Goal: Information Seeking & Learning: Learn about a topic

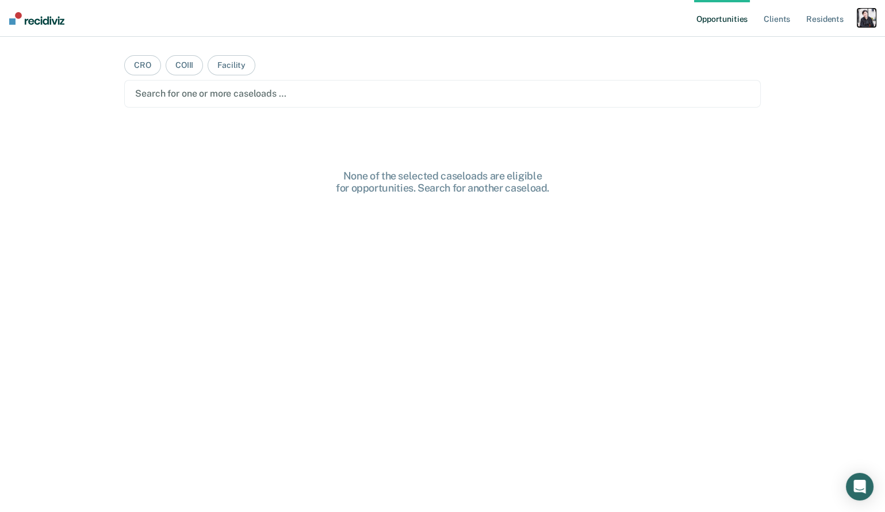
click at [865, 22] on div "button" at bounding box center [866, 18] width 18 height 18
click at [813, 47] on link "Profile" at bounding box center [820, 47] width 93 height 10
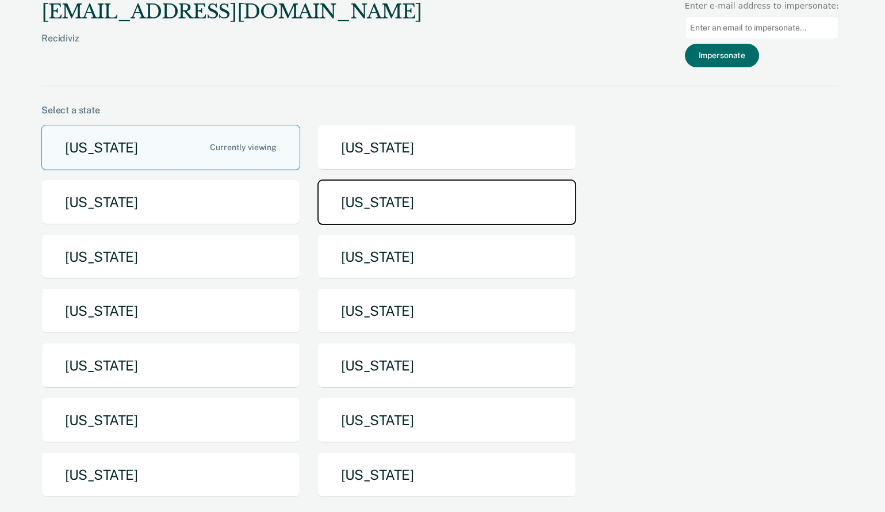
click at [481, 190] on button "Idaho" at bounding box center [446, 201] width 259 height 45
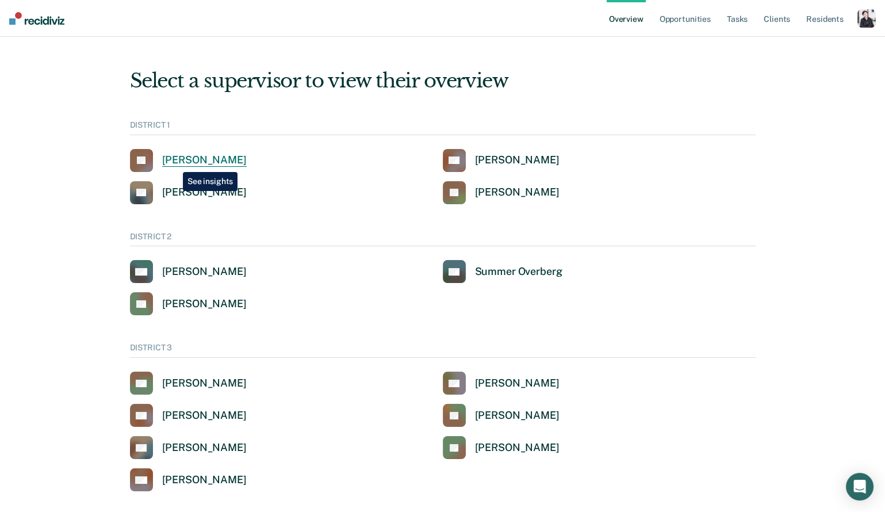
click at [179, 162] on div "John Andrich" at bounding box center [204, 160] width 85 height 13
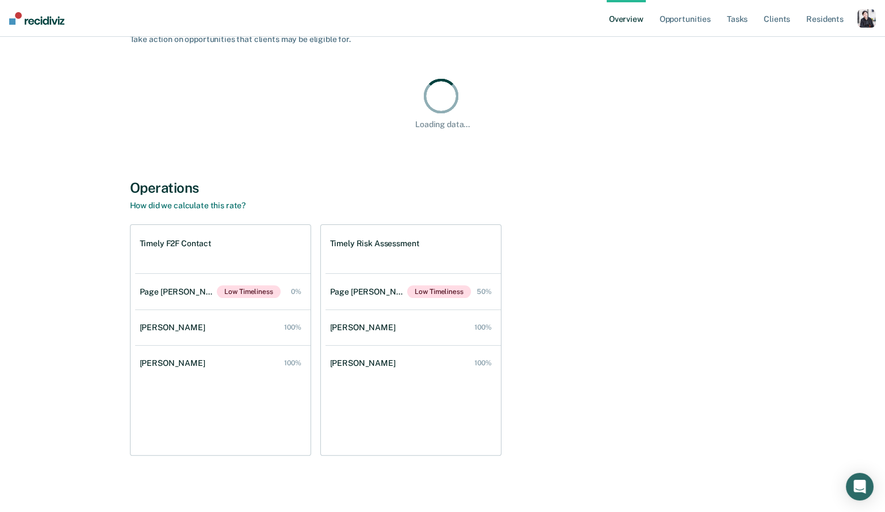
scroll to position [622, 0]
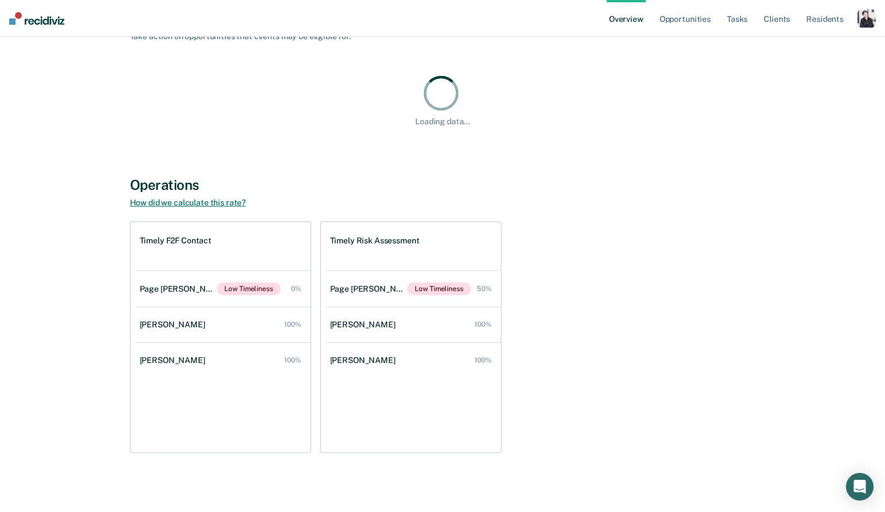
click at [189, 198] on link "How did we calculate this rate?" at bounding box center [188, 202] width 116 height 9
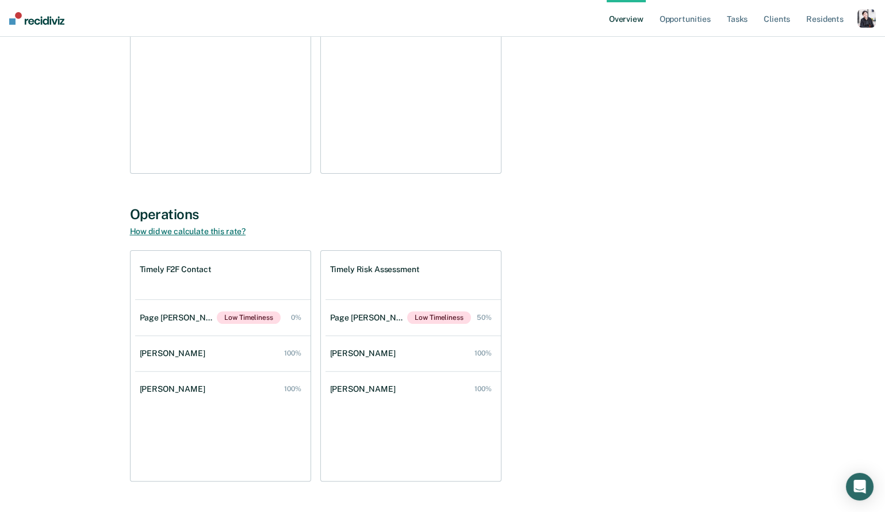
scroll to position [746, 0]
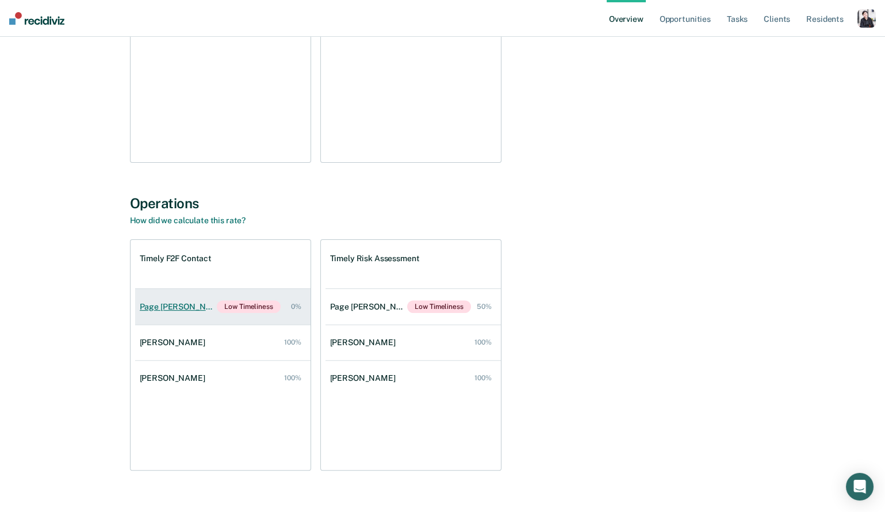
click at [185, 302] on div "Page Felbinger" at bounding box center [179, 307] width 78 height 10
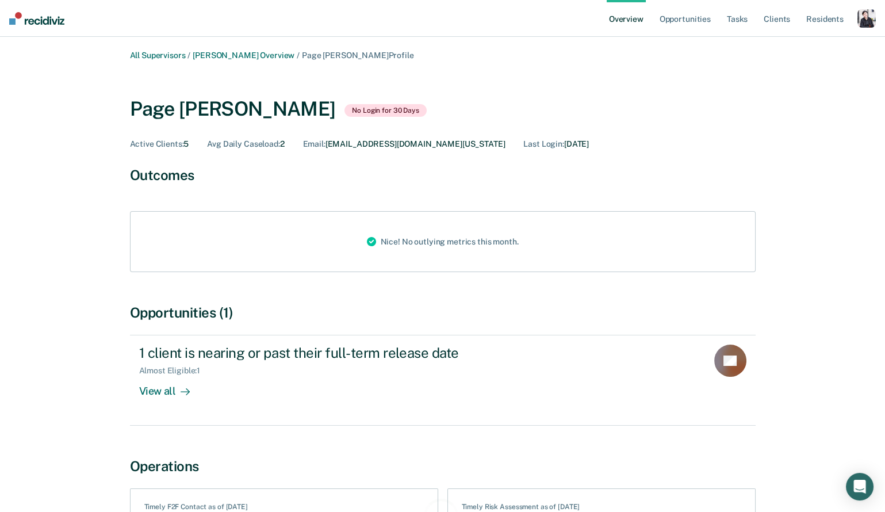
scroll to position [110, 0]
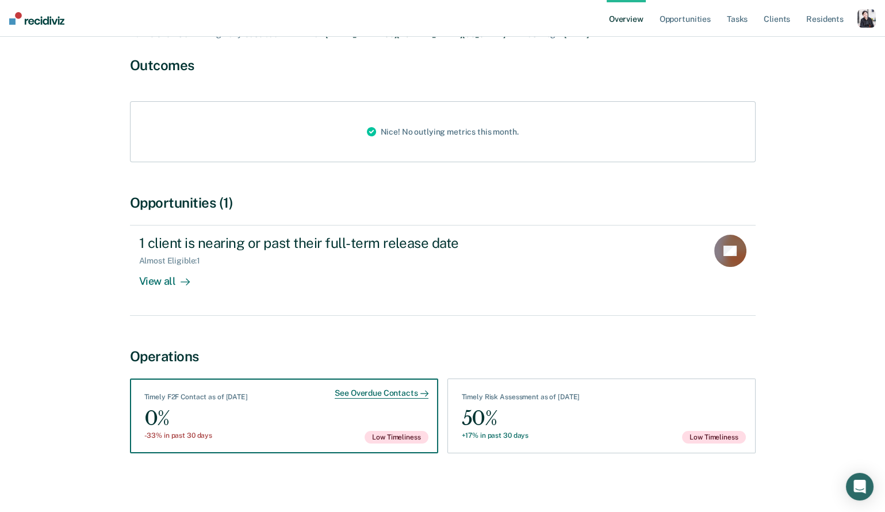
click at [311, 417] on div "See Overdue Contacts Timely F2F Contact as of September 9 0% -33% in past 30 da…" at bounding box center [284, 415] width 308 height 75
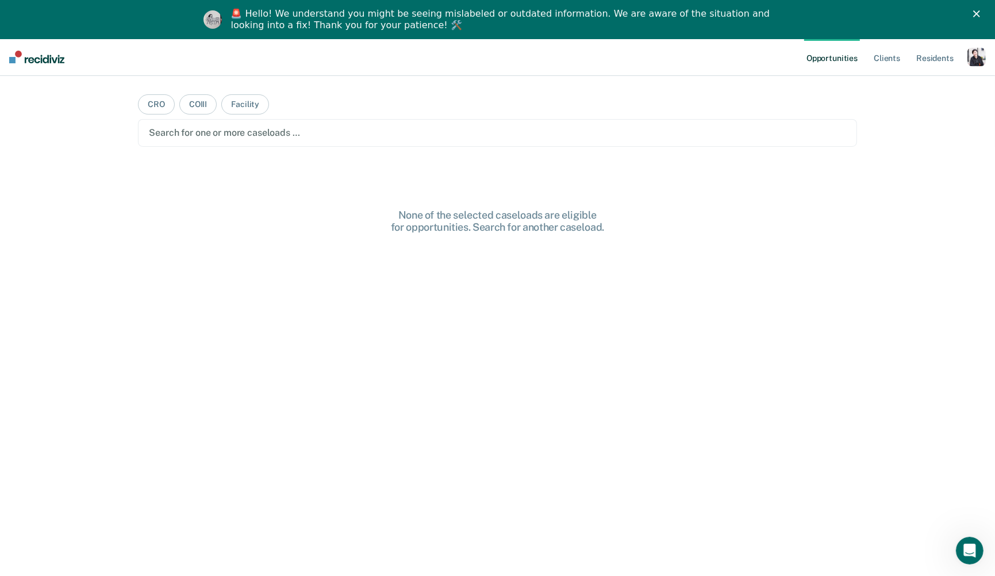
click at [983, 61] on div "button" at bounding box center [977, 57] width 18 height 18
click at [906, 87] on link "Profile" at bounding box center [930, 86] width 93 height 10
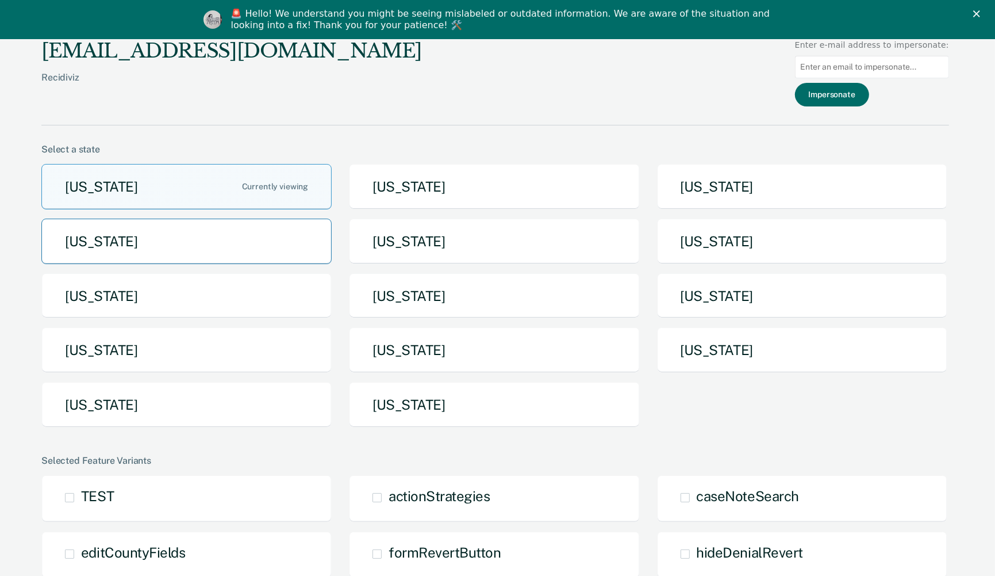
click at [235, 254] on button "[US_STATE]" at bounding box center [186, 241] width 290 height 45
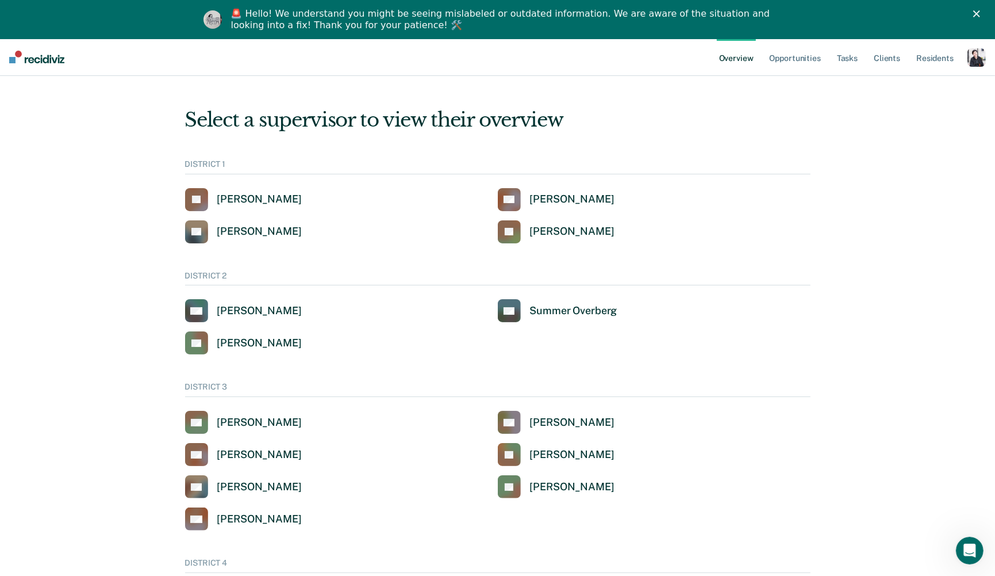
click at [971, 55] on div "button" at bounding box center [977, 57] width 18 height 18
click at [897, 82] on link "Profile" at bounding box center [928, 86] width 98 height 10
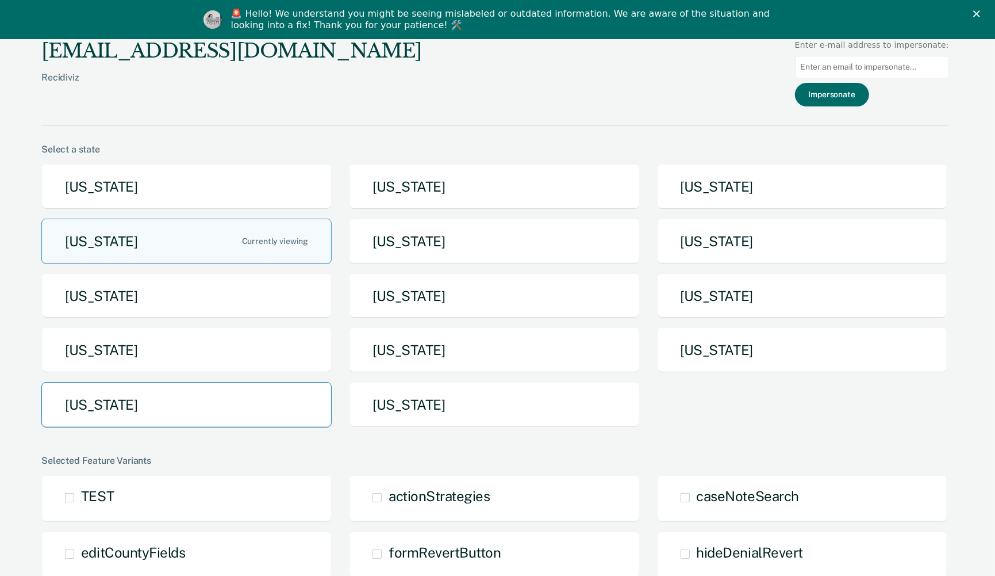
click at [224, 397] on button "Texas" at bounding box center [186, 404] width 290 height 45
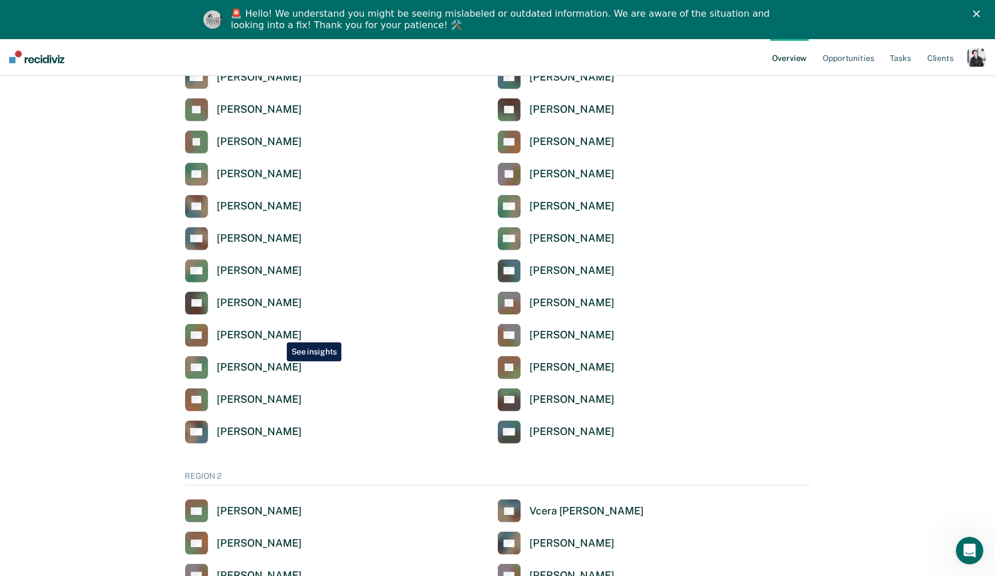
click at [278, 334] on div "Anna Ronning-Batton" at bounding box center [259, 334] width 85 height 13
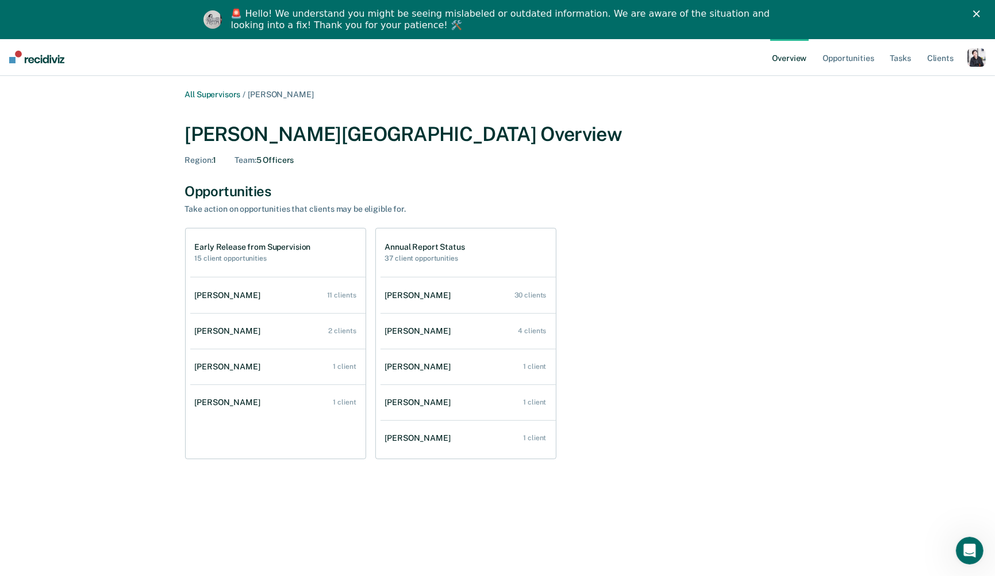
scroll to position [39, 0]
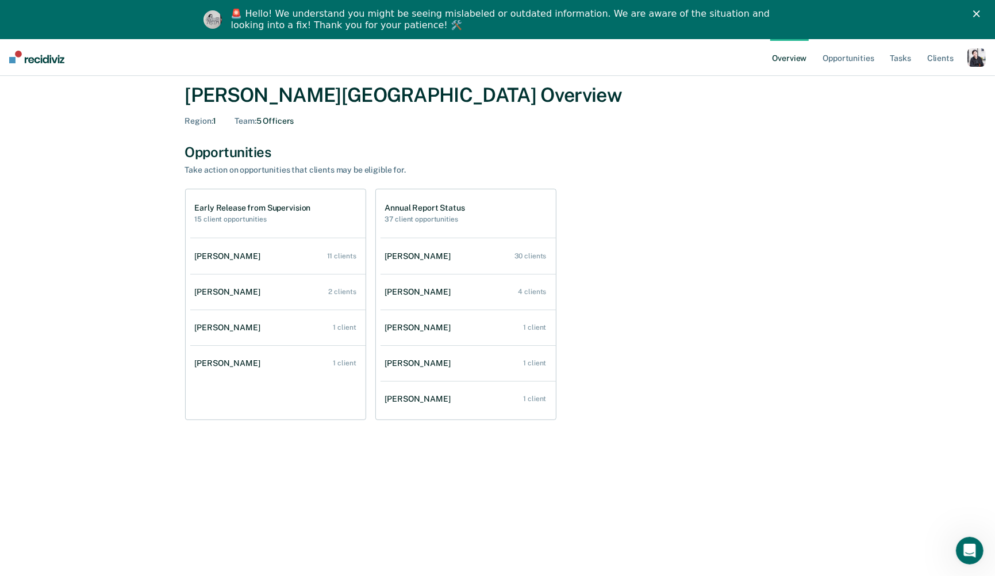
click at [971, 58] on div "button" at bounding box center [977, 57] width 18 height 18
click at [928, 83] on link "Profile" at bounding box center [930, 86] width 93 height 10
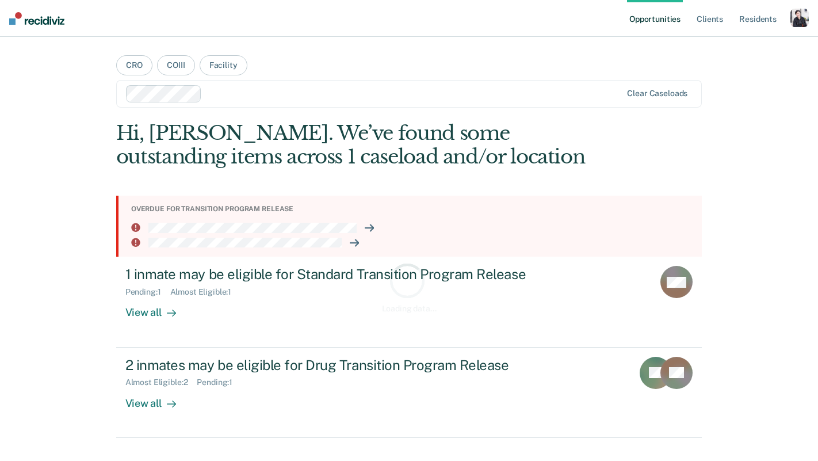
click at [794, 21] on div "button" at bounding box center [799, 18] width 18 height 18
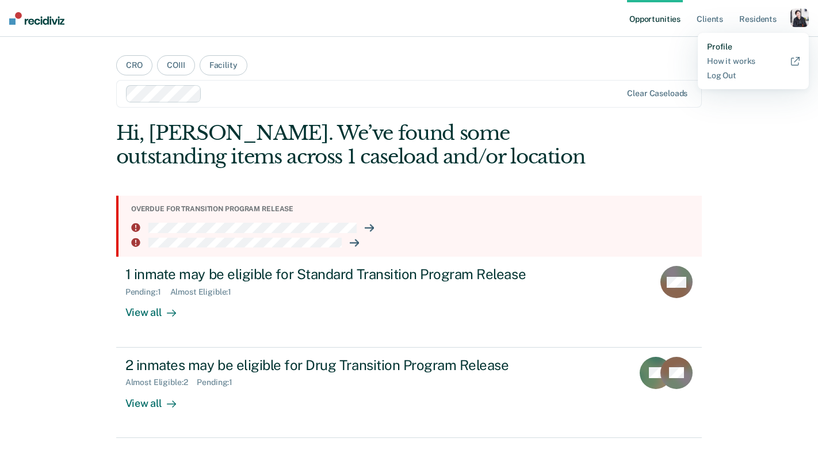
click at [727, 44] on link "Profile" at bounding box center [753, 47] width 93 height 10
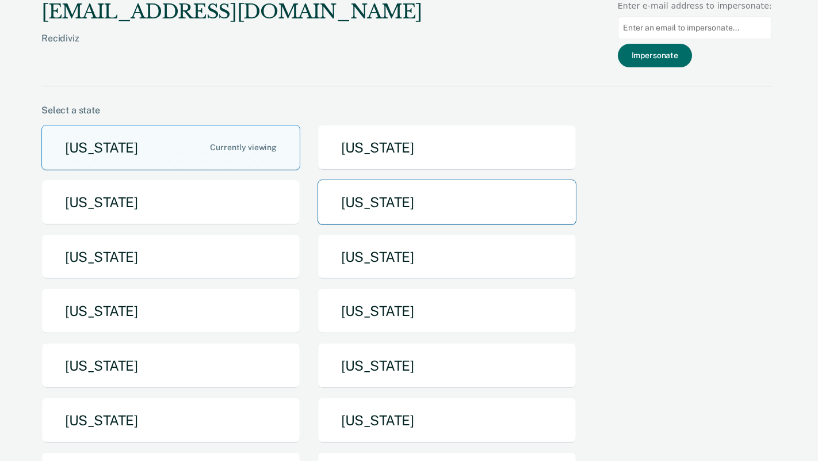
click at [423, 184] on button "[US_STATE]" at bounding box center [446, 201] width 259 height 45
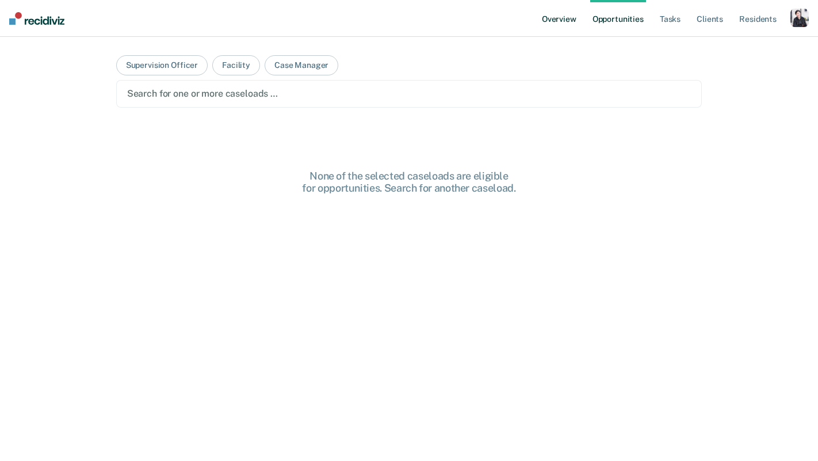
click at [570, 18] on link "Overview" at bounding box center [558, 18] width 39 height 37
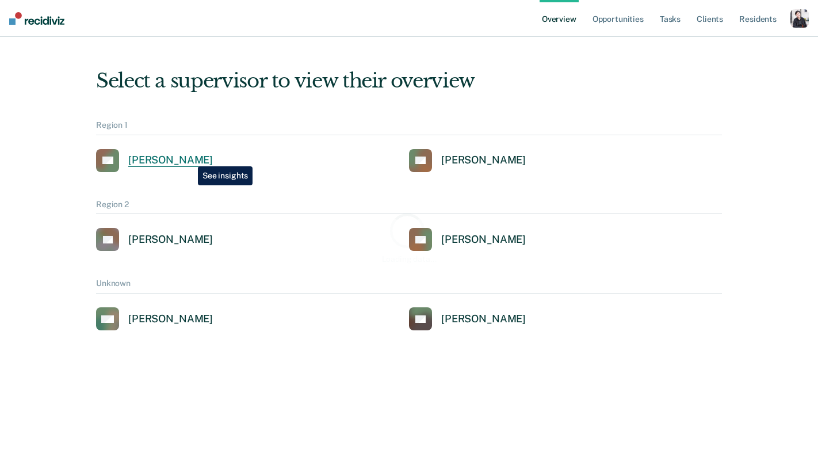
click at [189, 158] on div "[PERSON_NAME]" at bounding box center [170, 160] width 85 height 13
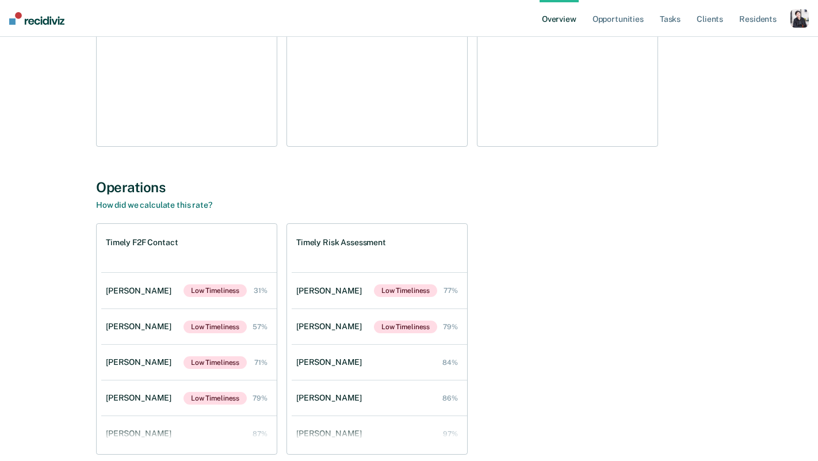
scroll to position [1666, 0]
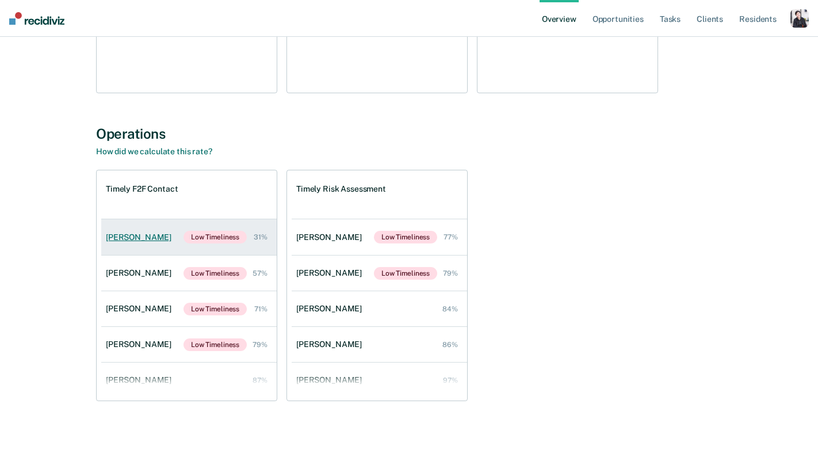
click at [163, 221] on link "[PERSON_NAME] Low Timeliness 31%" at bounding box center [188, 237] width 175 height 36
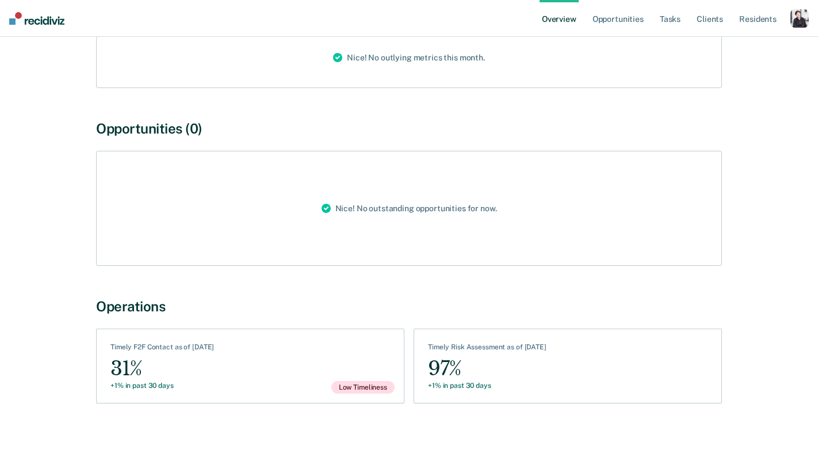
scroll to position [186, 0]
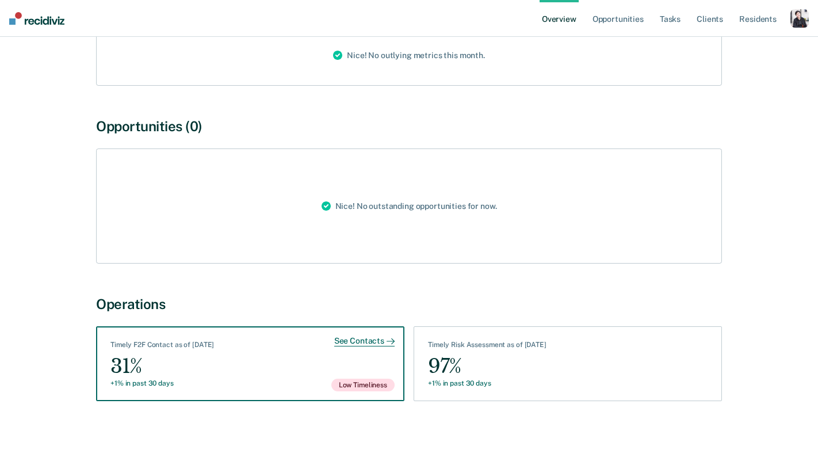
click at [354, 336] on div "See Contacts" at bounding box center [364, 341] width 60 height 10
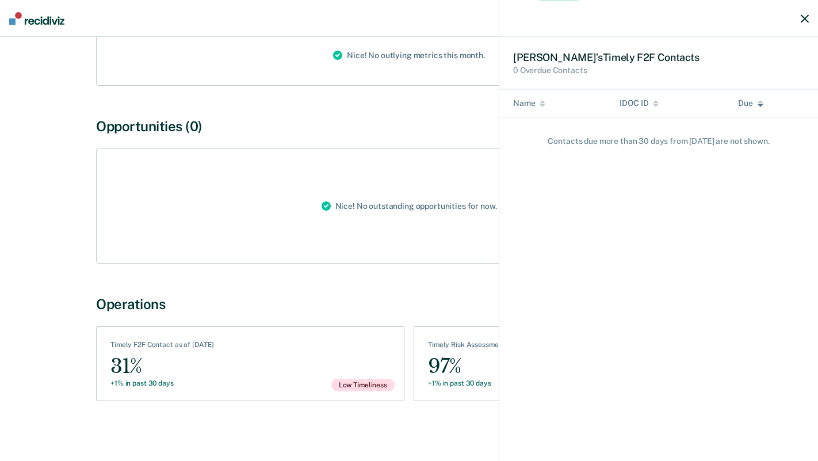
click at [799, 20] on div at bounding box center [658, 18] width 319 height 37
click at [800, 16] on icon "button" at bounding box center [804, 18] width 8 height 8
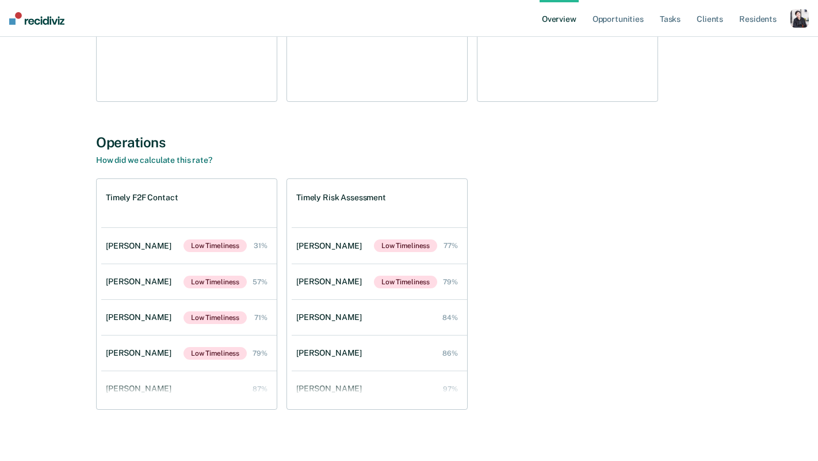
scroll to position [1607, 0]
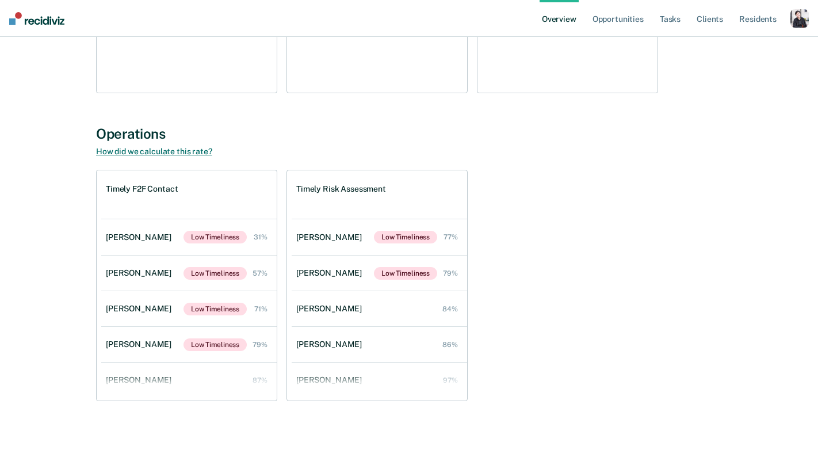
click at [108, 150] on link "How did we calculate this rate?" at bounding box center [154, 151] width 116 height 9
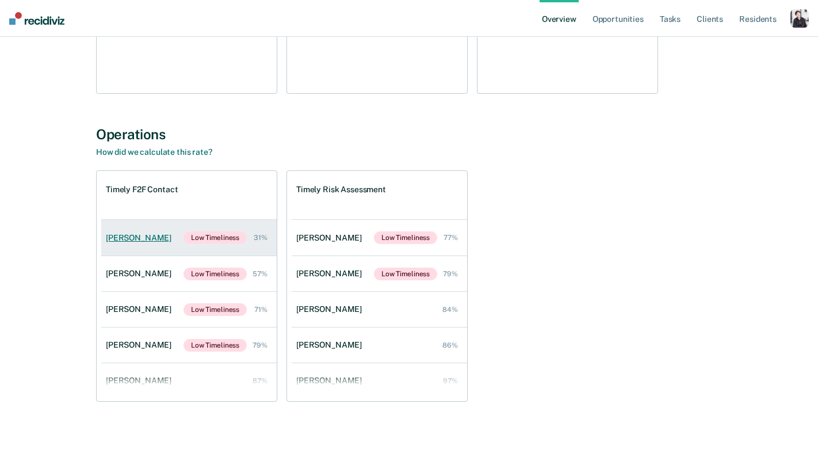
click at [139, 243] on link "[PERSON_NAME] Low Timeliness 31%" at bounding box center [188, 238] width 175 height 36
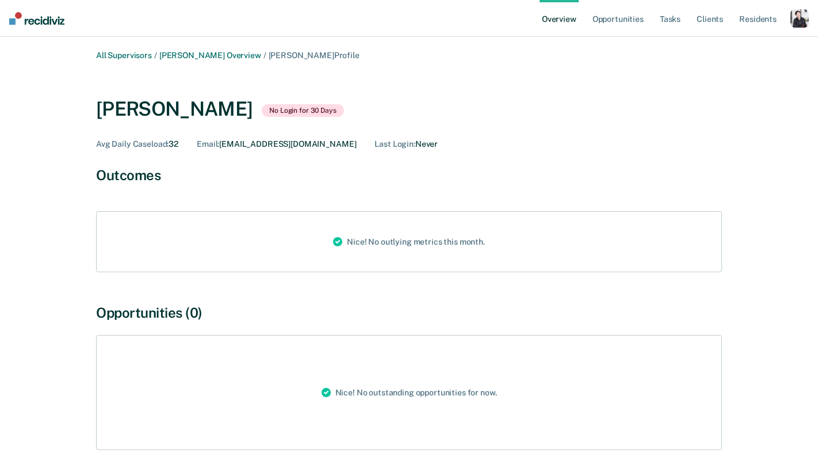
scroll to position [186, 0]
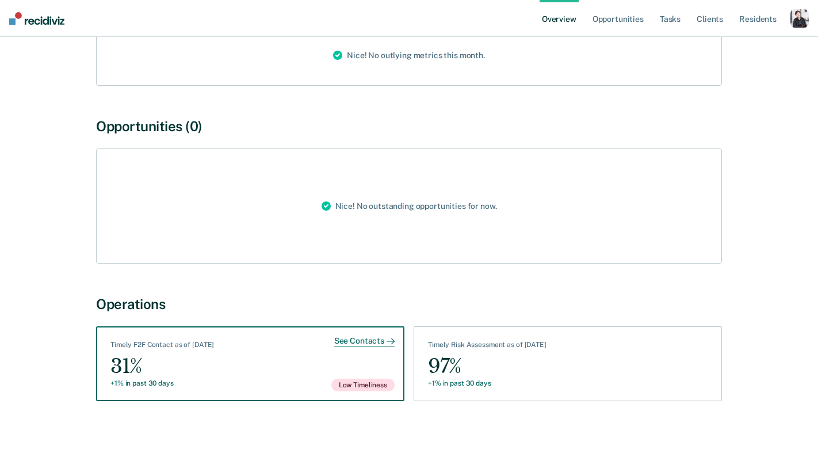
click at [187, 373] on div "31%" at bounding box center [162, 366] width 104 height 26
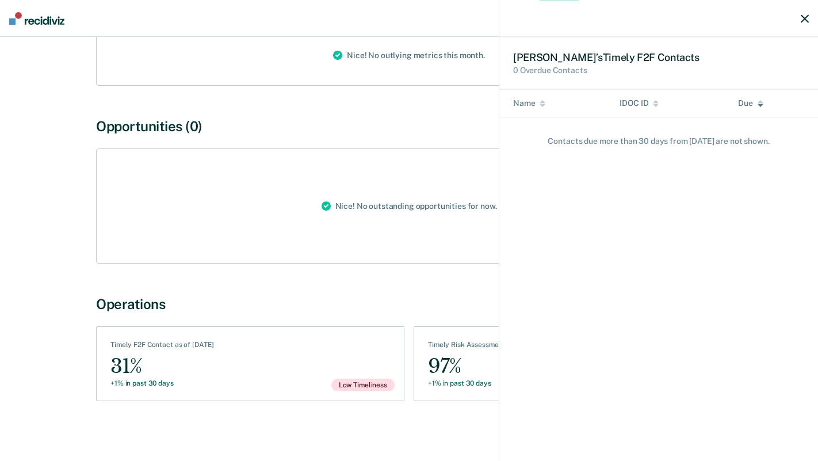
click at [808, 20] on icon "button" at bounding box center [804, 18] width 8 height 8
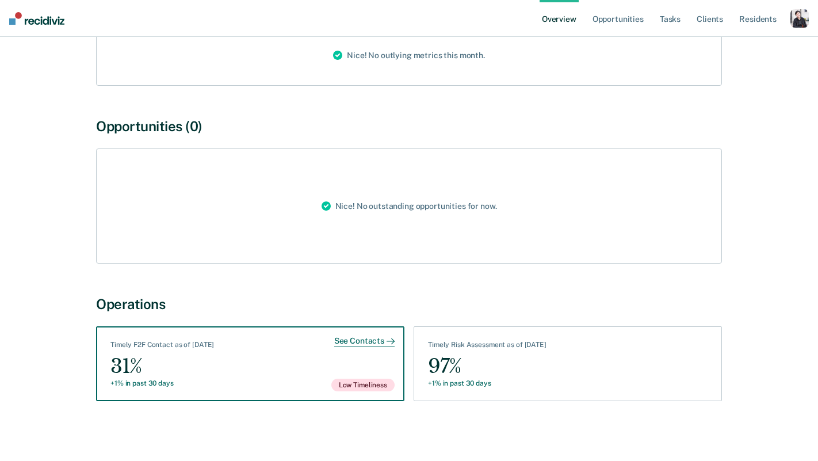
click at [242, 372] on div "See Contacts Timely F2F Contact as of [DATE] 31% +1% in past 30 days Low Timeli…" at bounding box center [250, 363] width 308 height 75
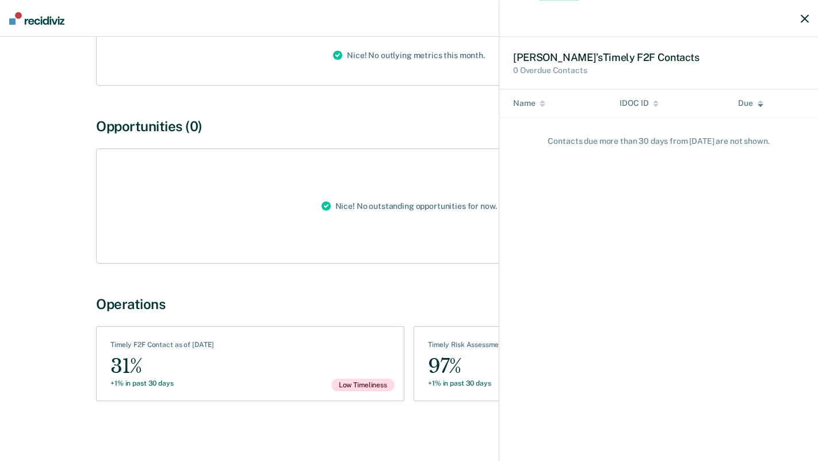
click at [800, 20] on div at bounding box center [658, 18] width 319 height 37
click at [803, 16] on icon "button" at bounding box center [804, 18] width 8 height 8
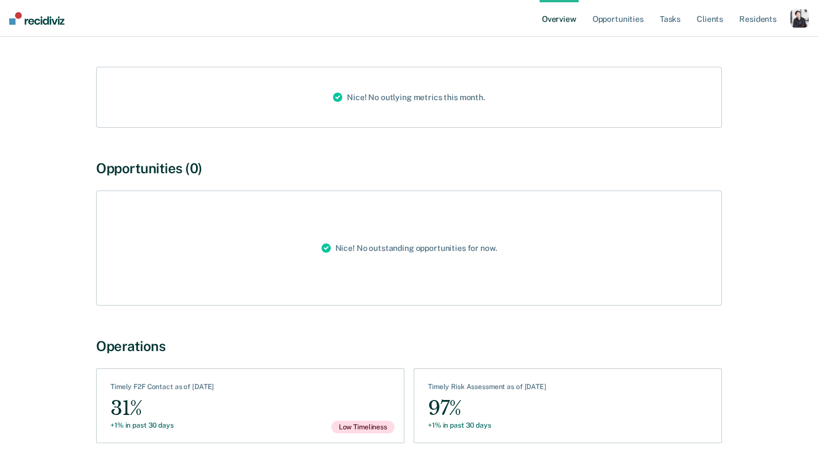
scroll to position [0, 0]
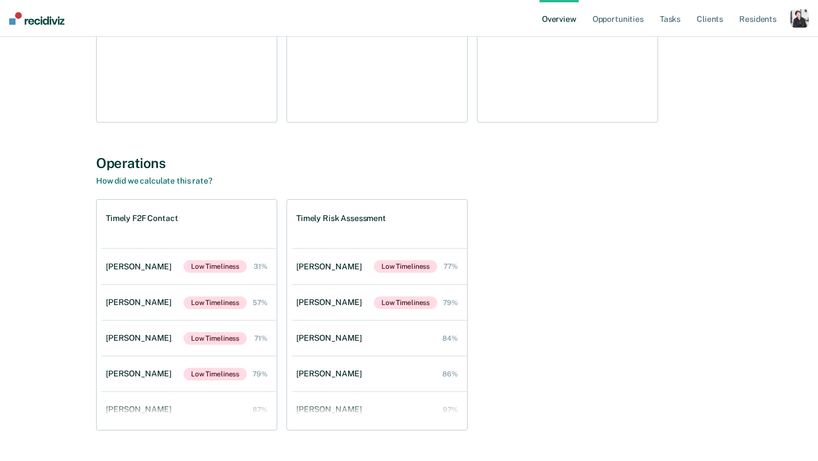
scroll to position [1607, 0]
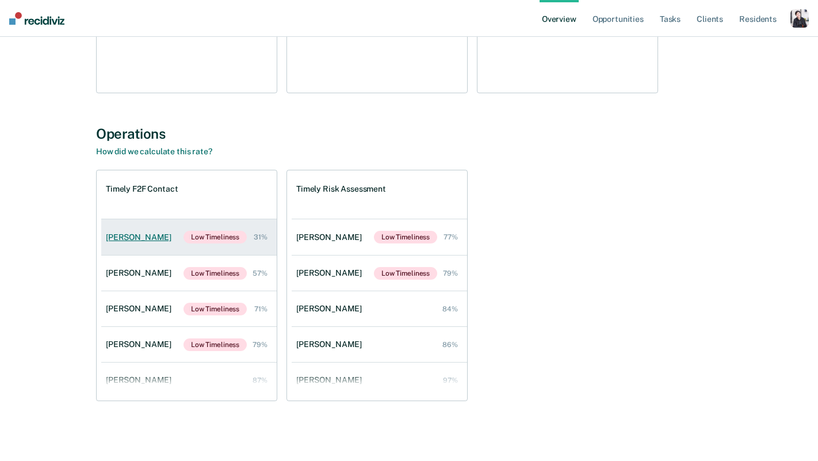
click at [128, 234] on div "[PERSON_NAME]" at bounding box center [141, 237] width 70 height 10
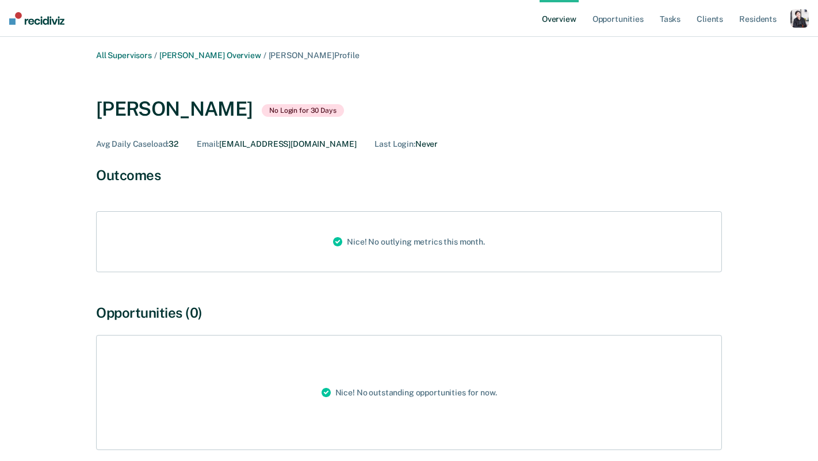
scroll to position [186, 0]
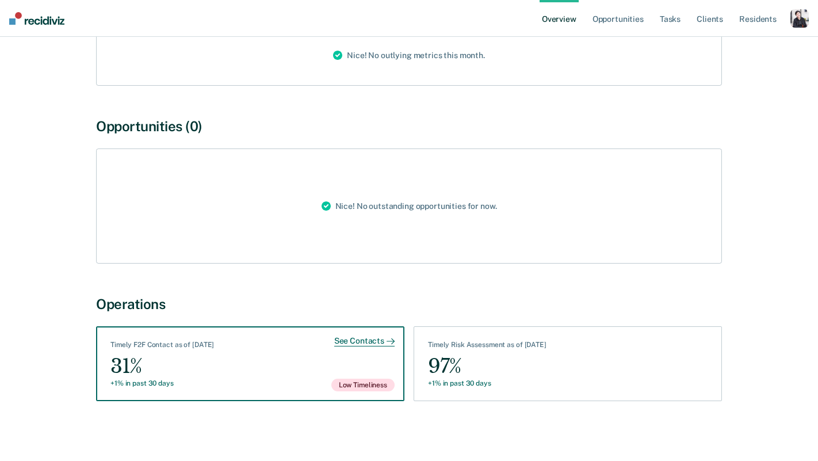
click at [214, 369] on div "31%" at bounding box center [162, 366] width 104 height 26
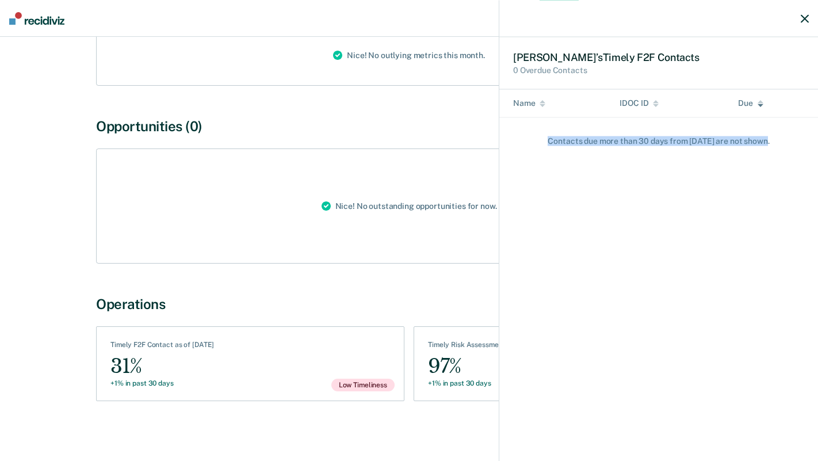
drag, startPoint x: 536, startPoint y: 124, endPoint x: 638, endPoint y: 363, distance: 260.0
click at [638, 363] on div "Jason ’s Timely F2F Contact s 0 Overdue Contacts Name IDOC ID Due Contact s due…" at bounding box center [658, 230] width 319 height 461
click at [674, 257] on div "Jason ’s Timely F2F Contact s 0 Overdue Contacts Name IDOC ID Due Contact s due…" at bounding box center [658, 230] width 319 height 461
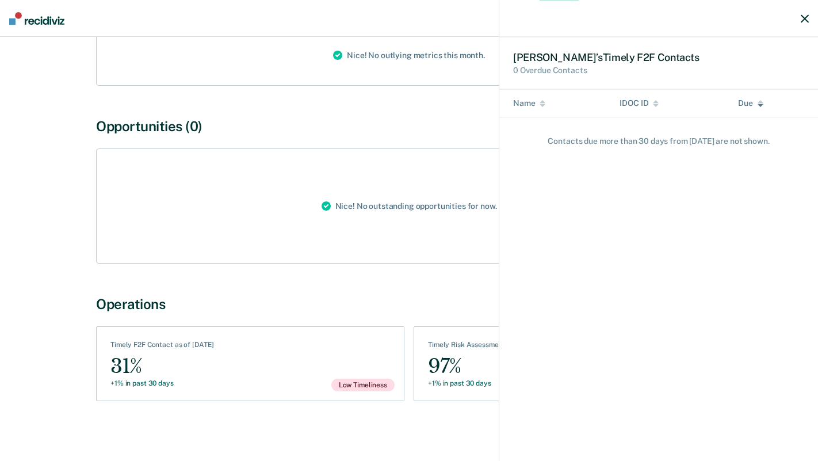
click at [804, 16] on icon "button" at bounding box center [804, 18] width 8 height 8
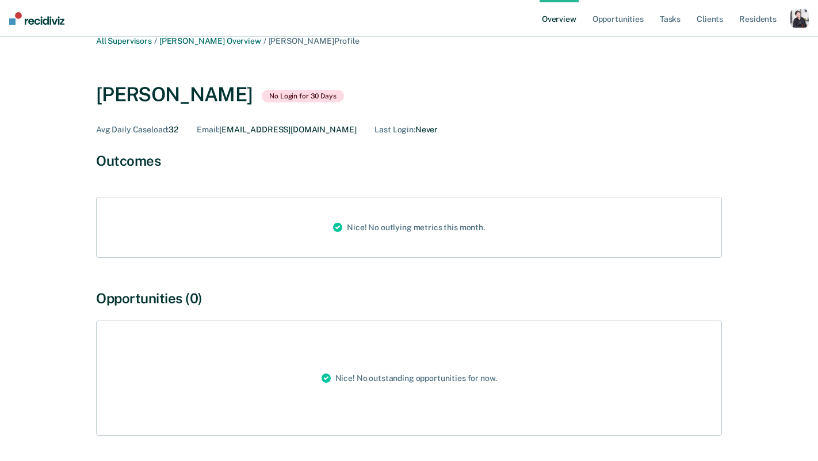
scroll to position [0, 0]
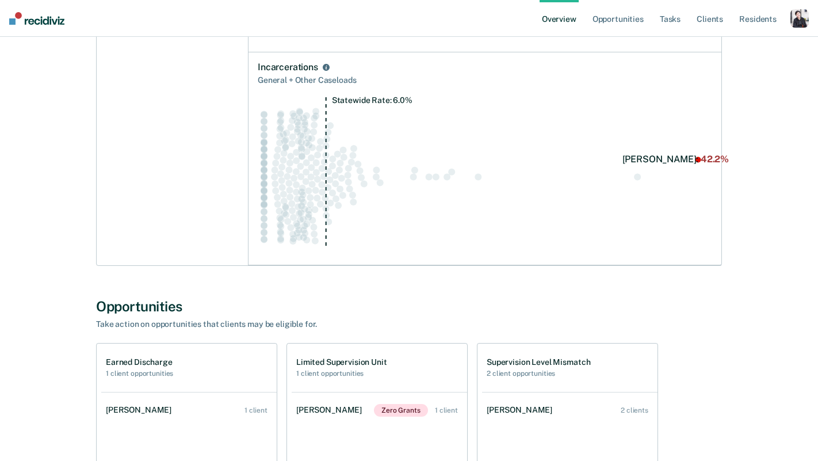
scroll to position [1607, 0]
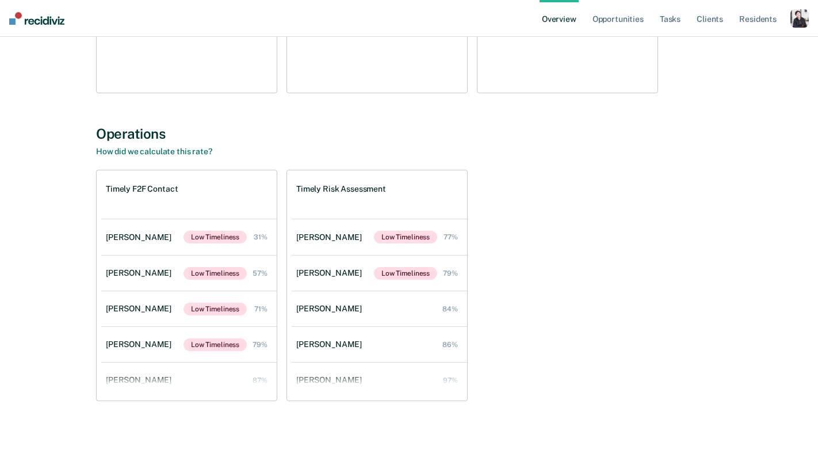
click at [198, 204] on div "Timely F2F Contact" at bounding box center [188, 194] width 175 height 48
click at [178, 242] on link "Jason Nelson Low Timeliness 31%" at bounding box center [188, 237] width 175 height 36
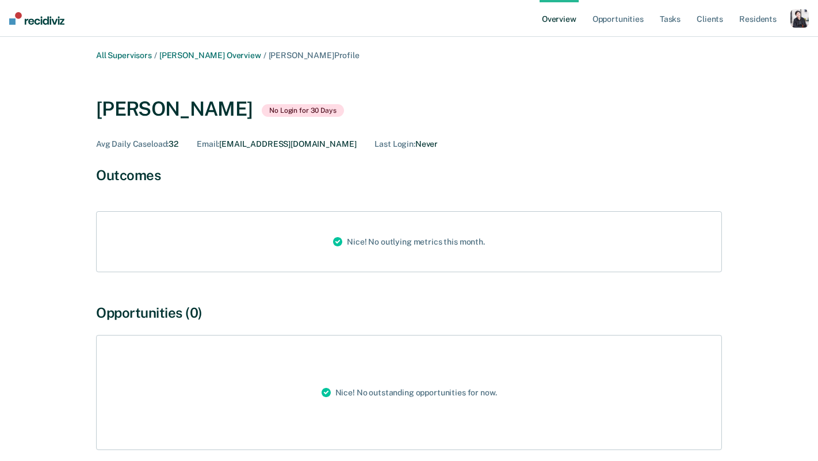
scroll to position [186, 0]
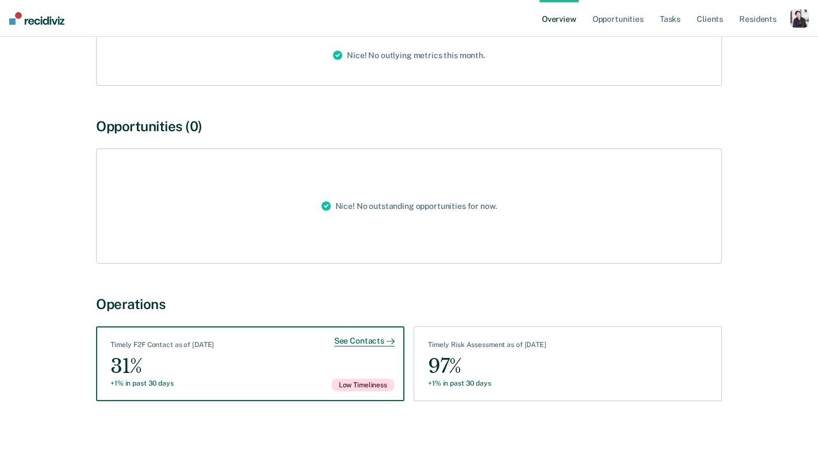
click at [302, 372] on div "See Contacts Timely F2F Contact as of September 10 31% +1% in past 30 days Low …" at bounding box center [250, 363] width 308 height 75
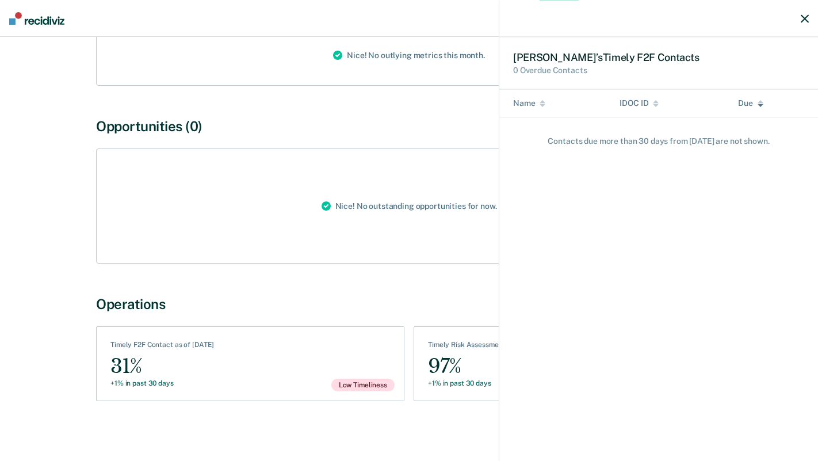
click at [66, 321] on div "Jason ’s Timely F2F Contact s 0 Overdue Contacts Name IDOC ID Due Contact s due…" at bounding box center [409, 230] width 818 height 461
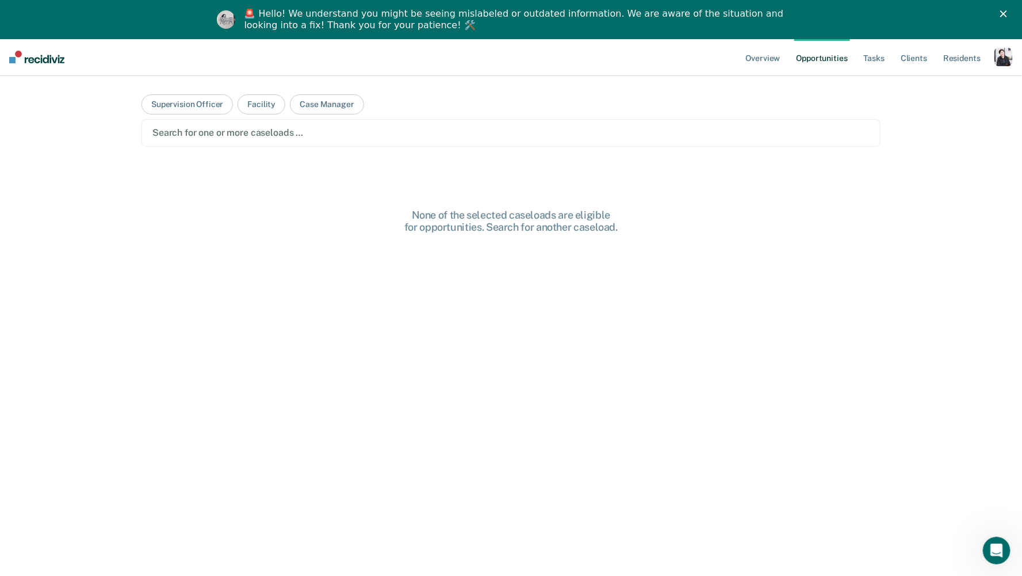
click at [999, 60] on div "button" at bounding box center [1003, 57] width 18 height 18
click at [791, 139] on div at bounding box center [510, 132] width 717 height 13
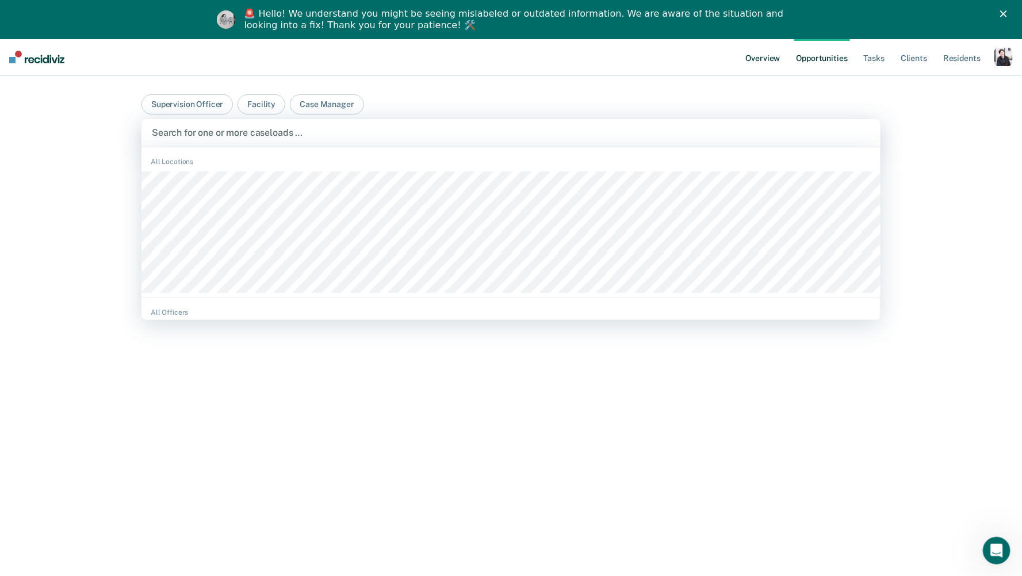
click at [759, 58] on link "Overview" at bounding box center [763, 57] width 39 height 37
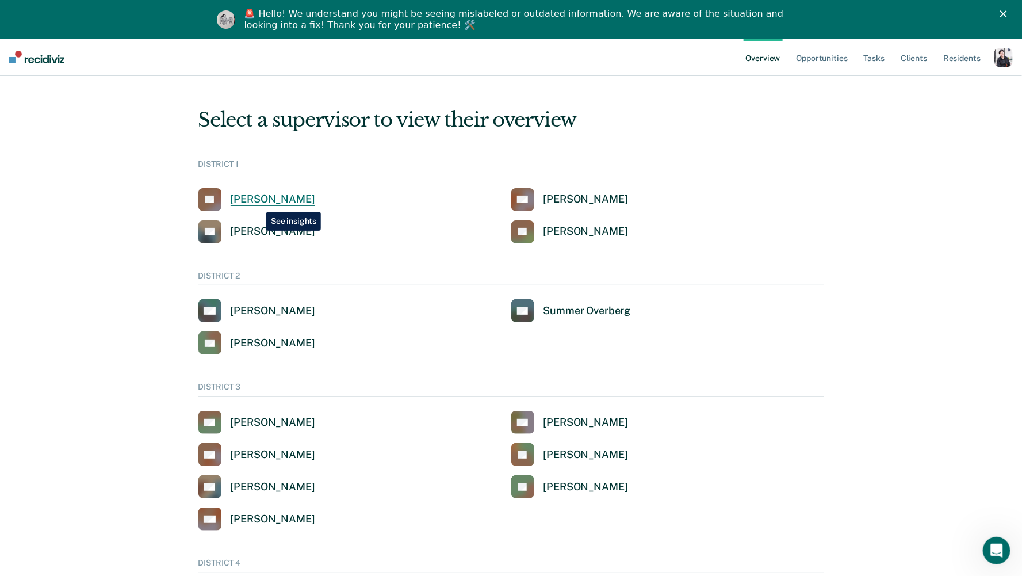
click at [258, 203] on div "[PERSON_NAME]" at bounding box center [273, 199] width 85 height 13
click at [256, 419] on div "[PERSON_NAME]" at bounding box center [273, 422] width 85 height 13
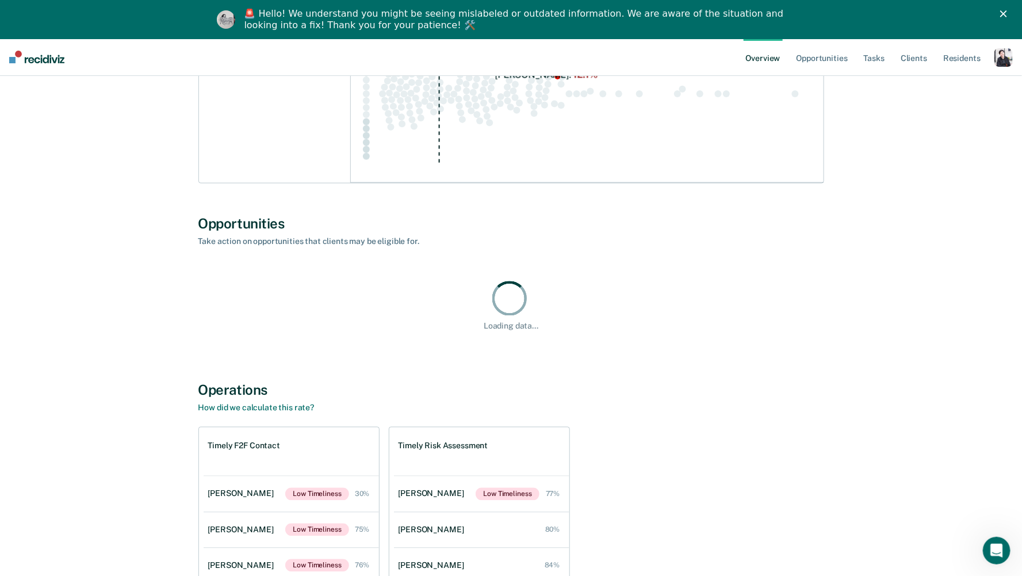
scroll to position [952, 0]
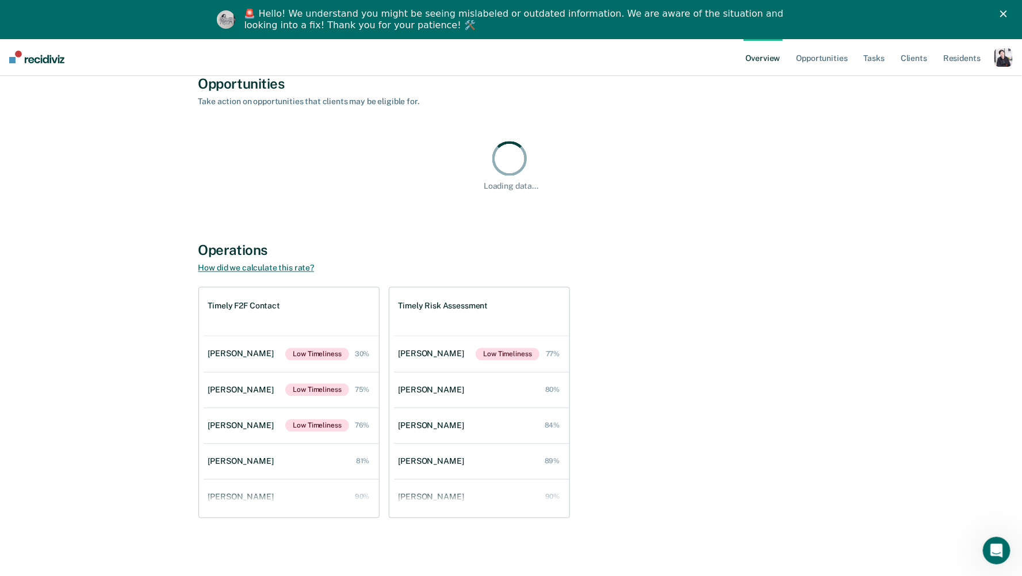
click at [240, 270] on link "How did we calculate this rate?" at bounding box center [256, 267] width 116 height 9
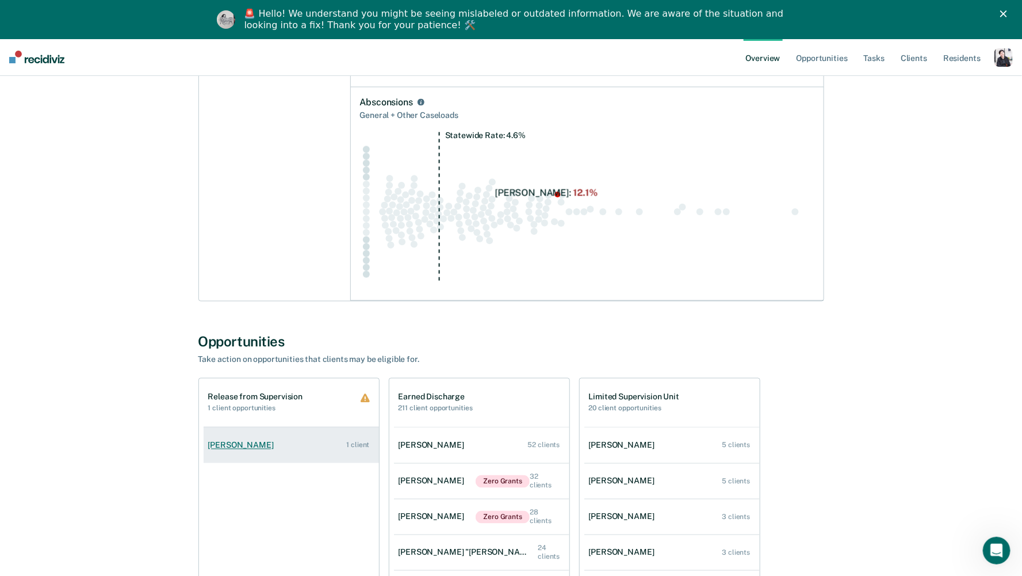
scroll to position [1335, 0]
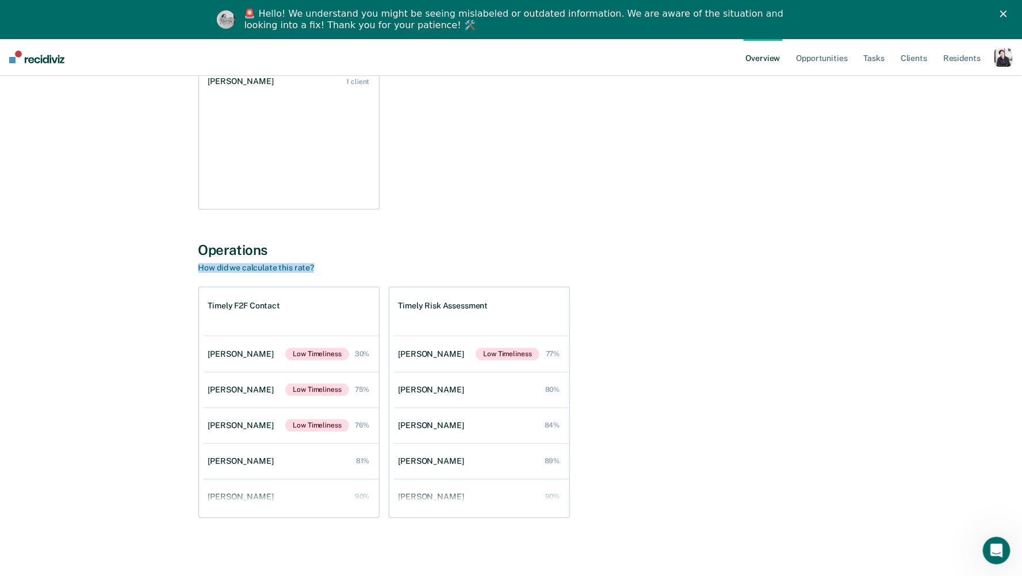
click at [277, 275] on div "Operations How did we calculate this rate? Timely F2F Contact [PERSON_NAME] Low…" at bounding box center [511, 380] width 626 height 276
